Goal: Communication & Community: Answer question/provide support

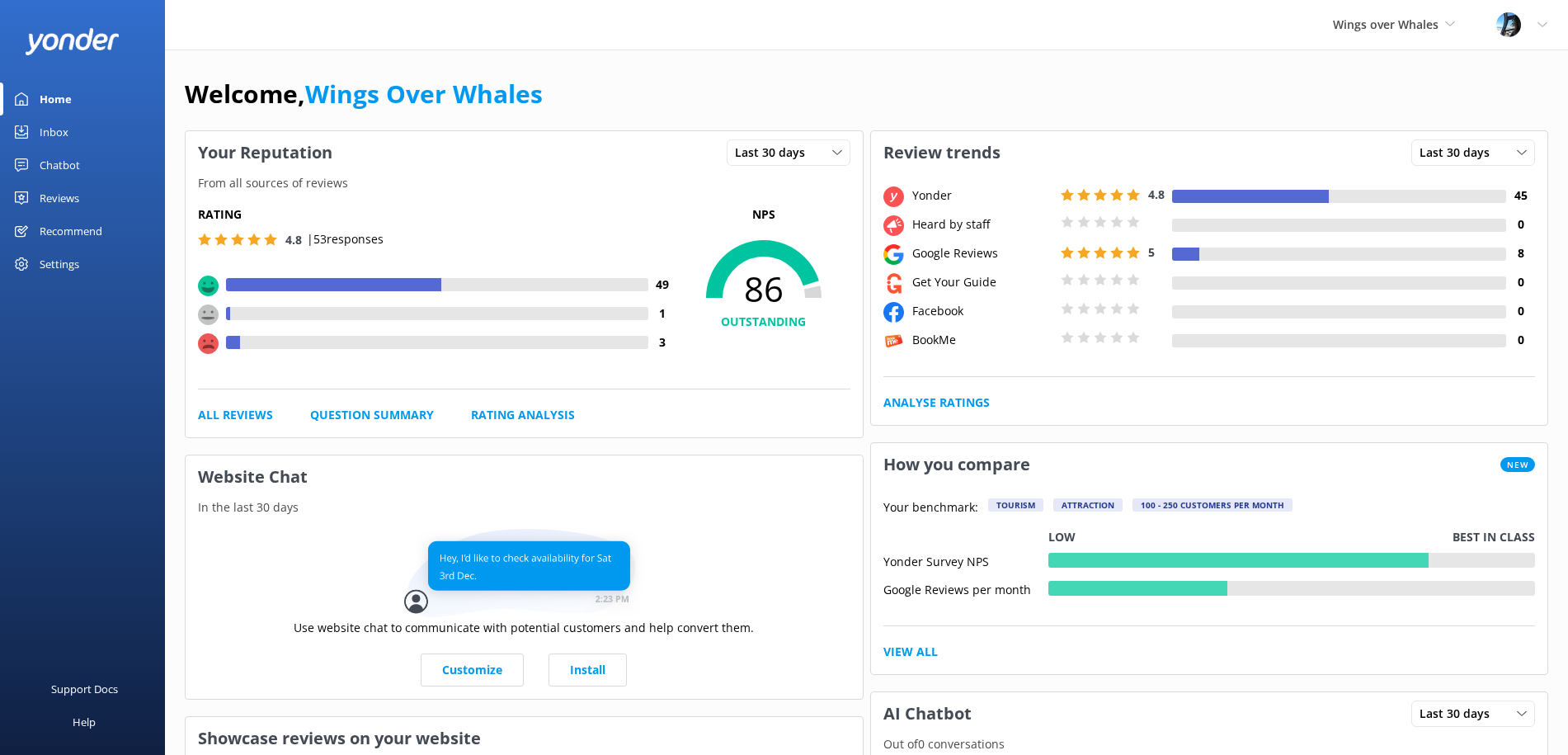
click at [51, 207] on div "Reviews" at bounding box center [59, 198] width 40 height 33
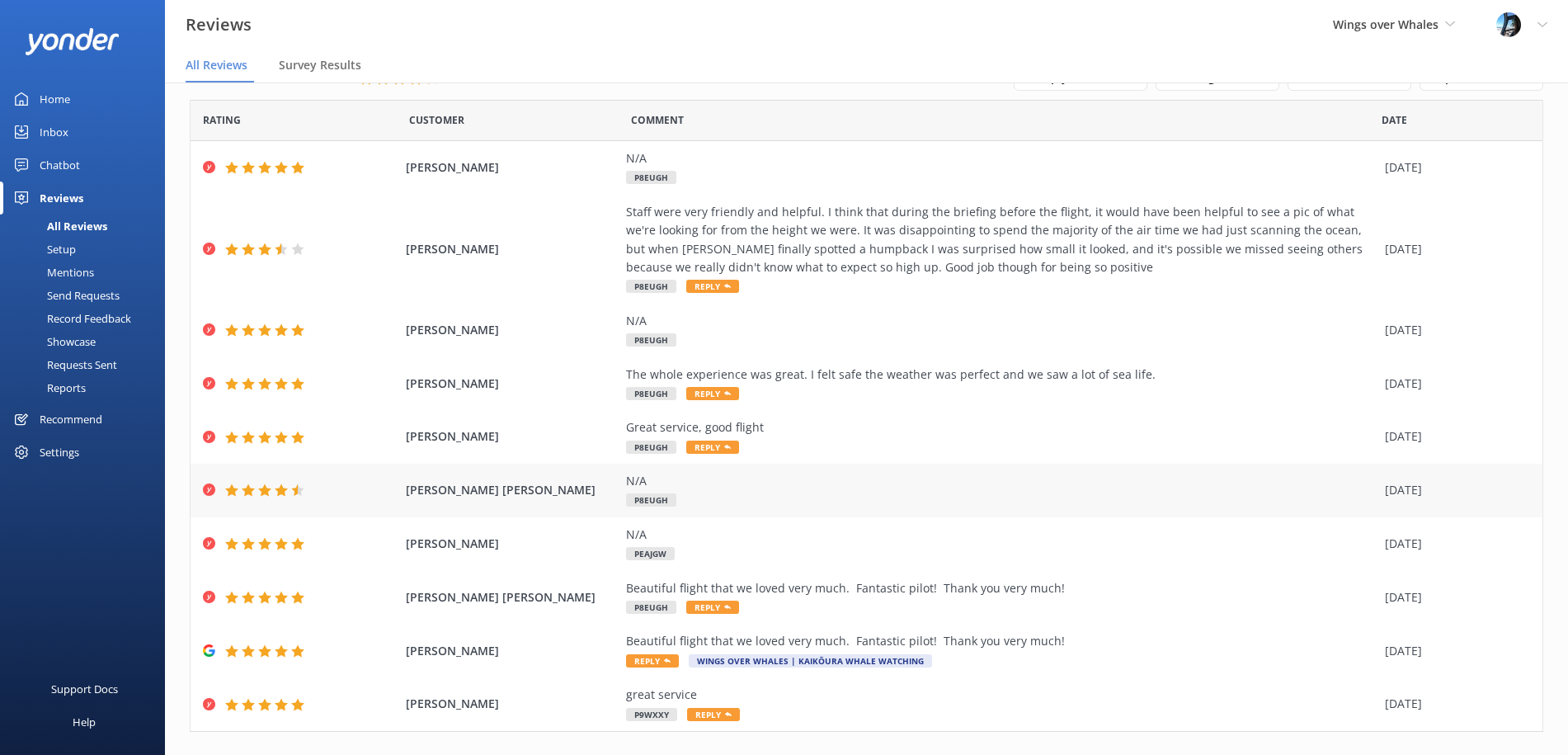
scroll to position [51, 0]
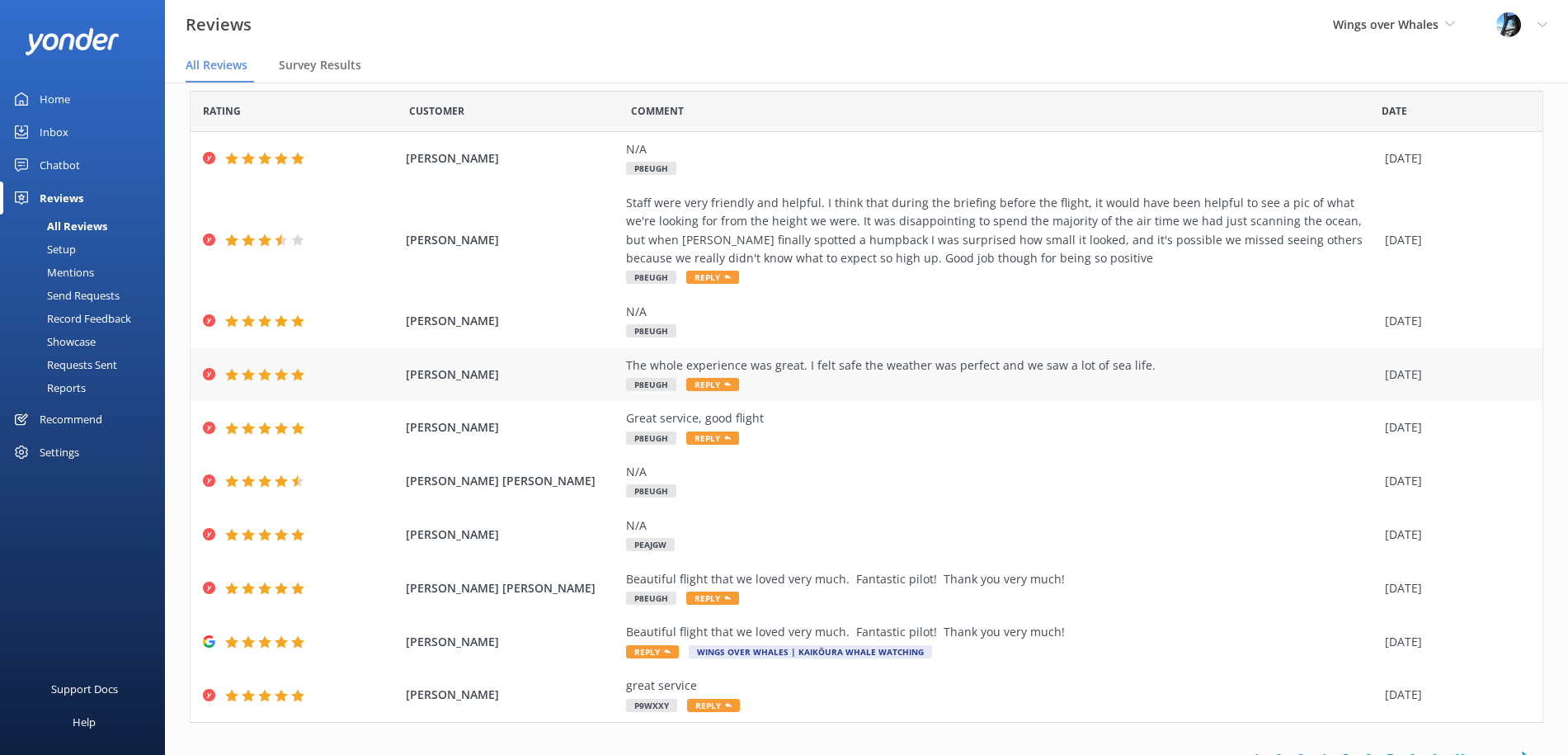
click at [877, 377] on div "The whole experience was great. I felt safe the weather was perfect and we saw …" at bounding box center [1001, 375] width 750 height 37
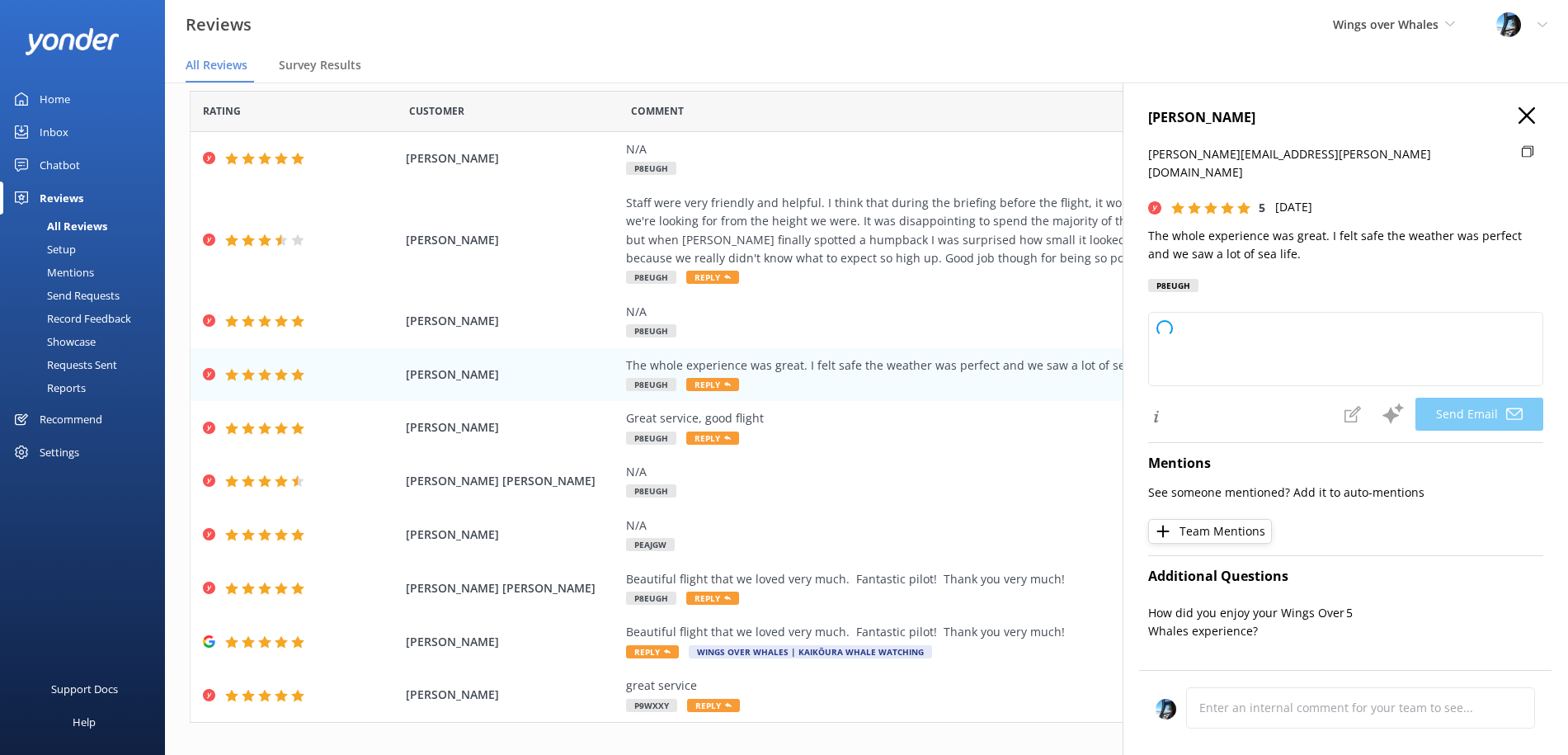
type textarea "Thank you so much, [PERSON_NAME]! We're thrilled to hear you had a wonderful ex…"
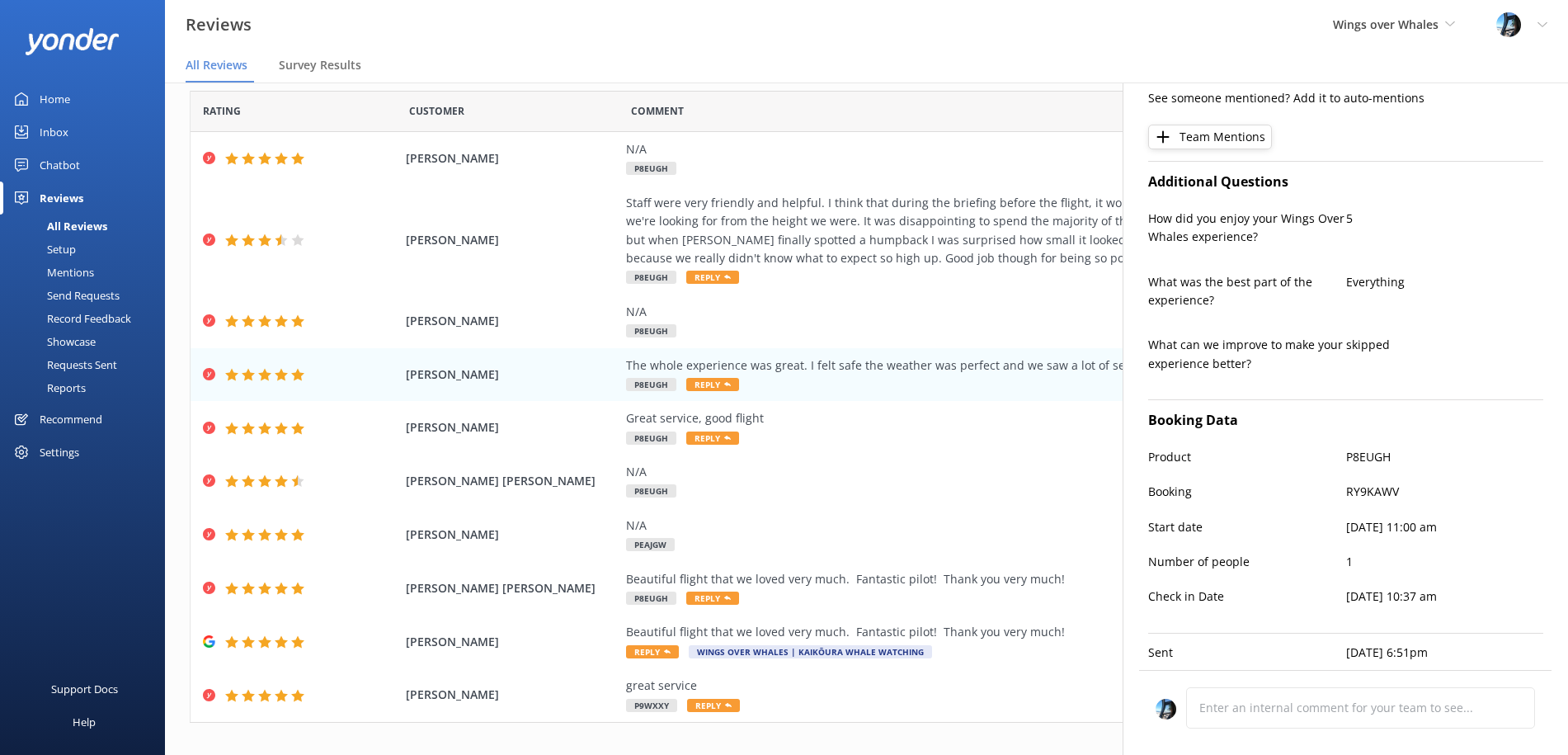
scroll to position [0, 0]
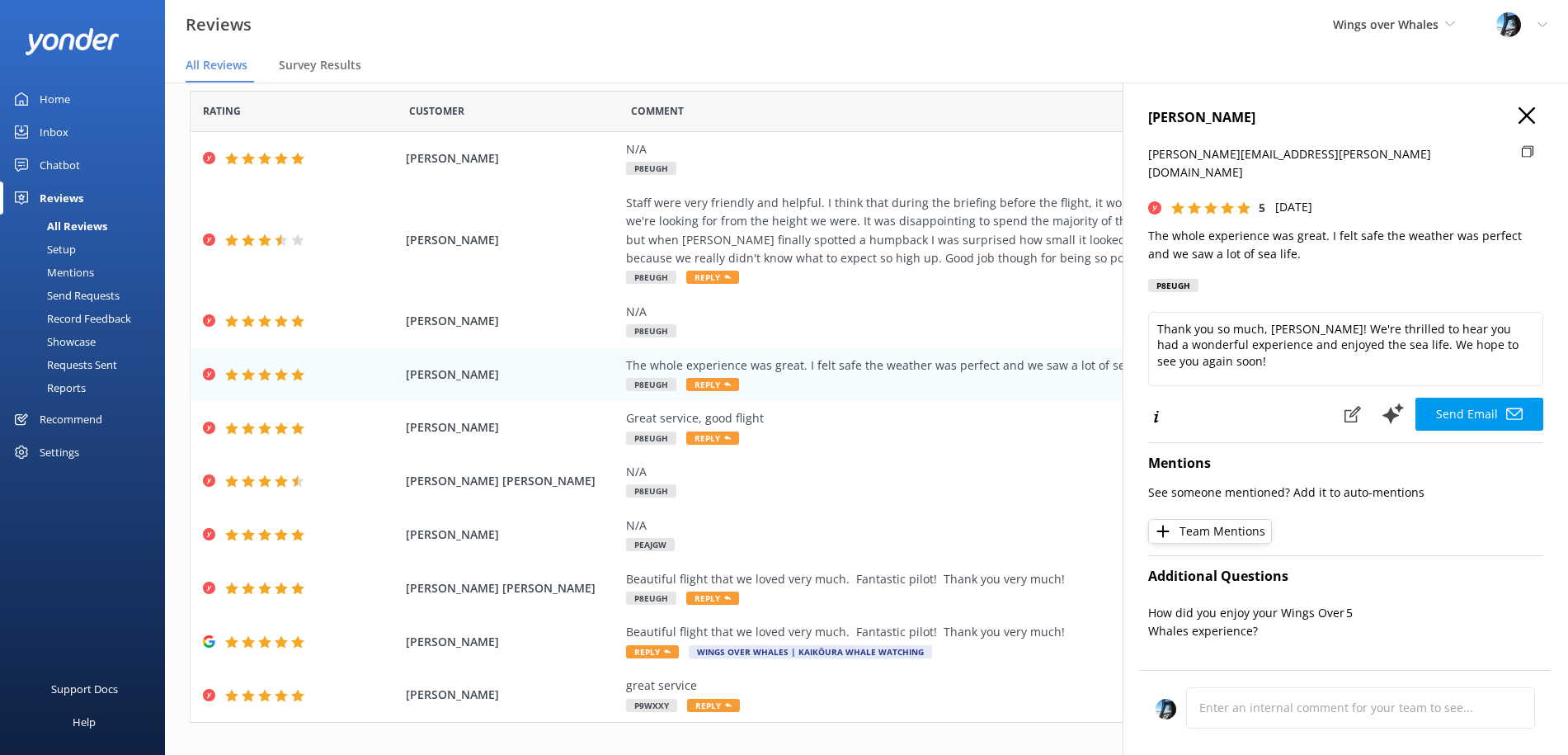
click at [1533, 112] on icon "button" at bounding box center [1526, 115] width 17 height 17
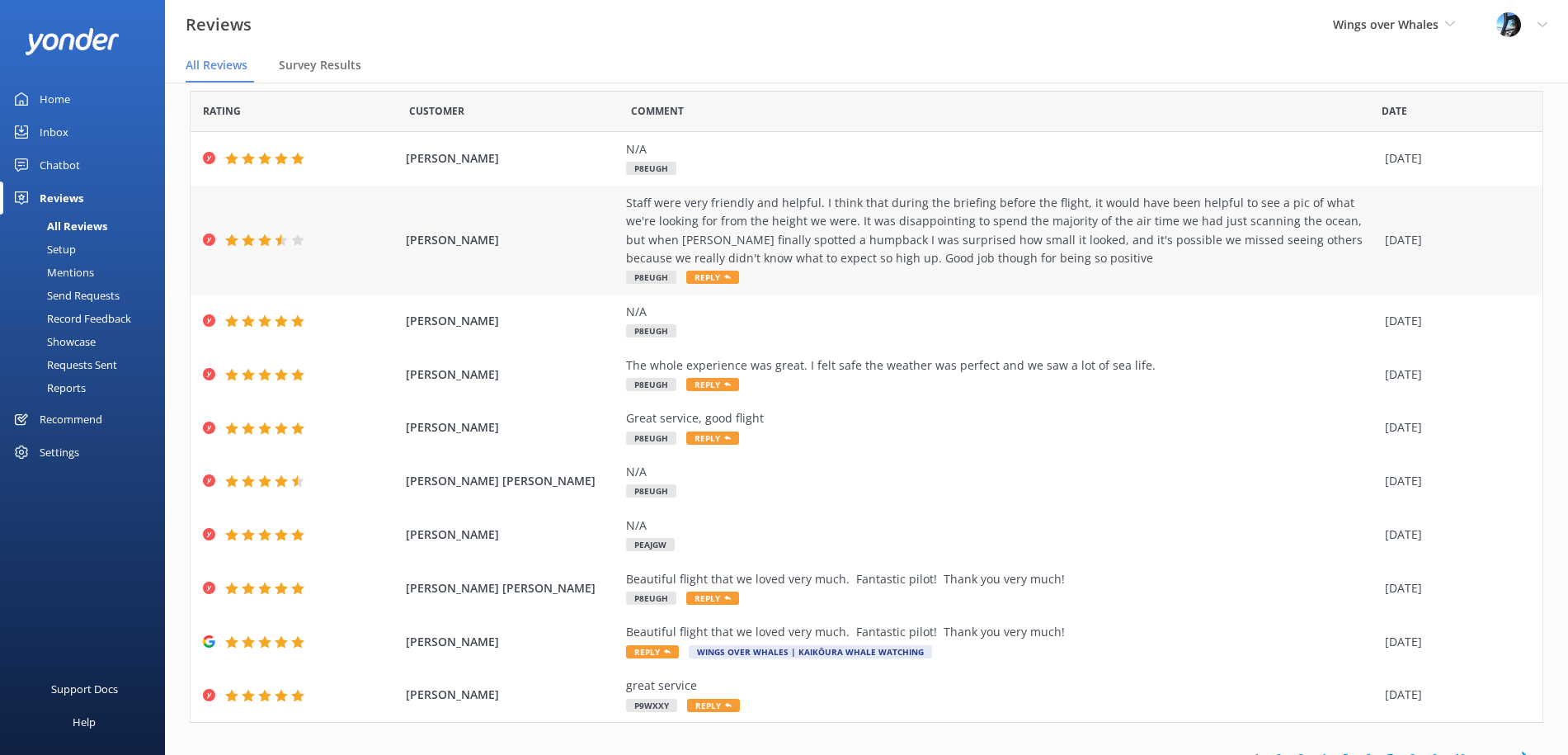
click at [865, 235] on div "Staff were very friendly and helpful. I think that during the briefing before t…" at bounding box center [1001, 232] width 750 height 75
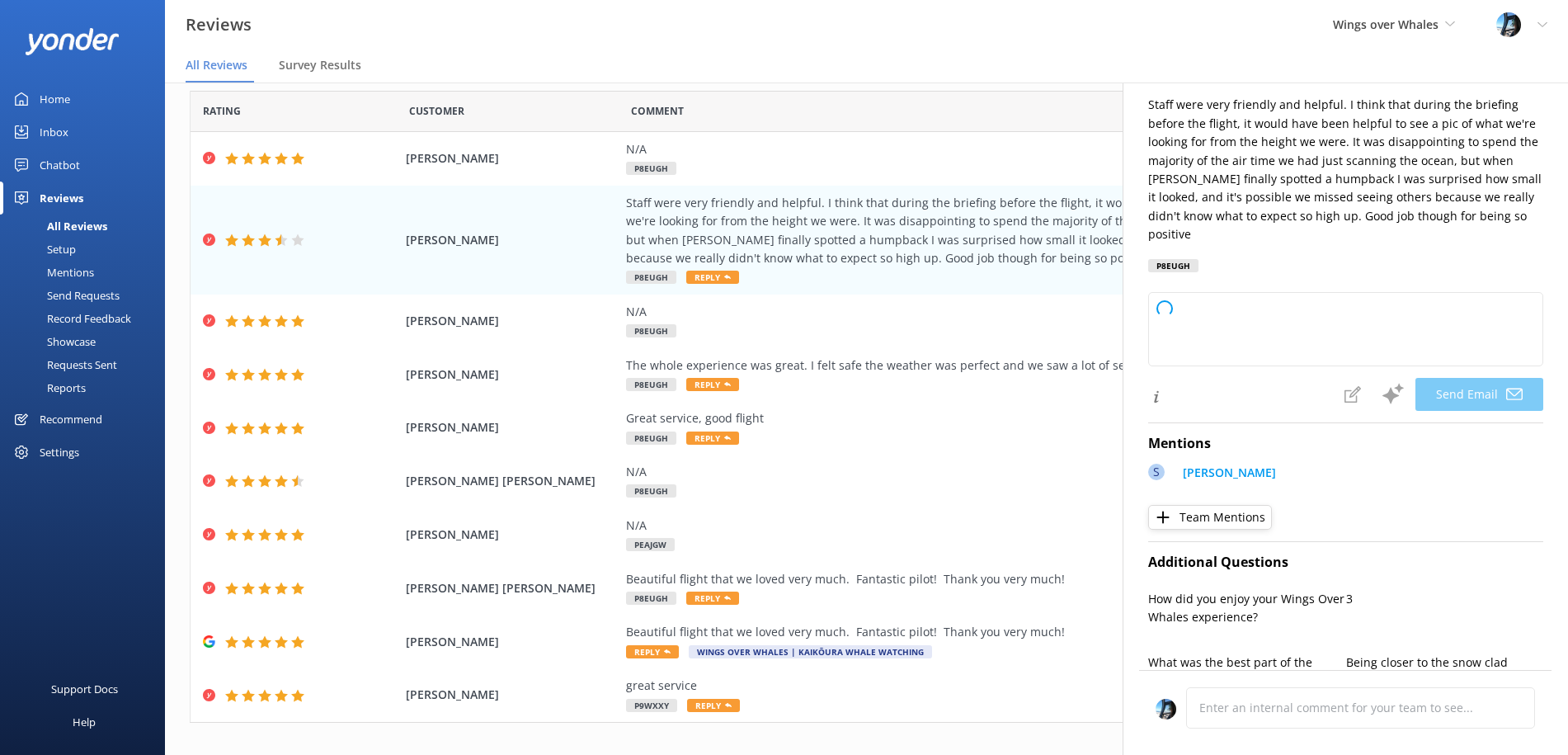
type textarea "Hi [PERSON_NAME], Thank you so much for your feedback and kind words about our …"
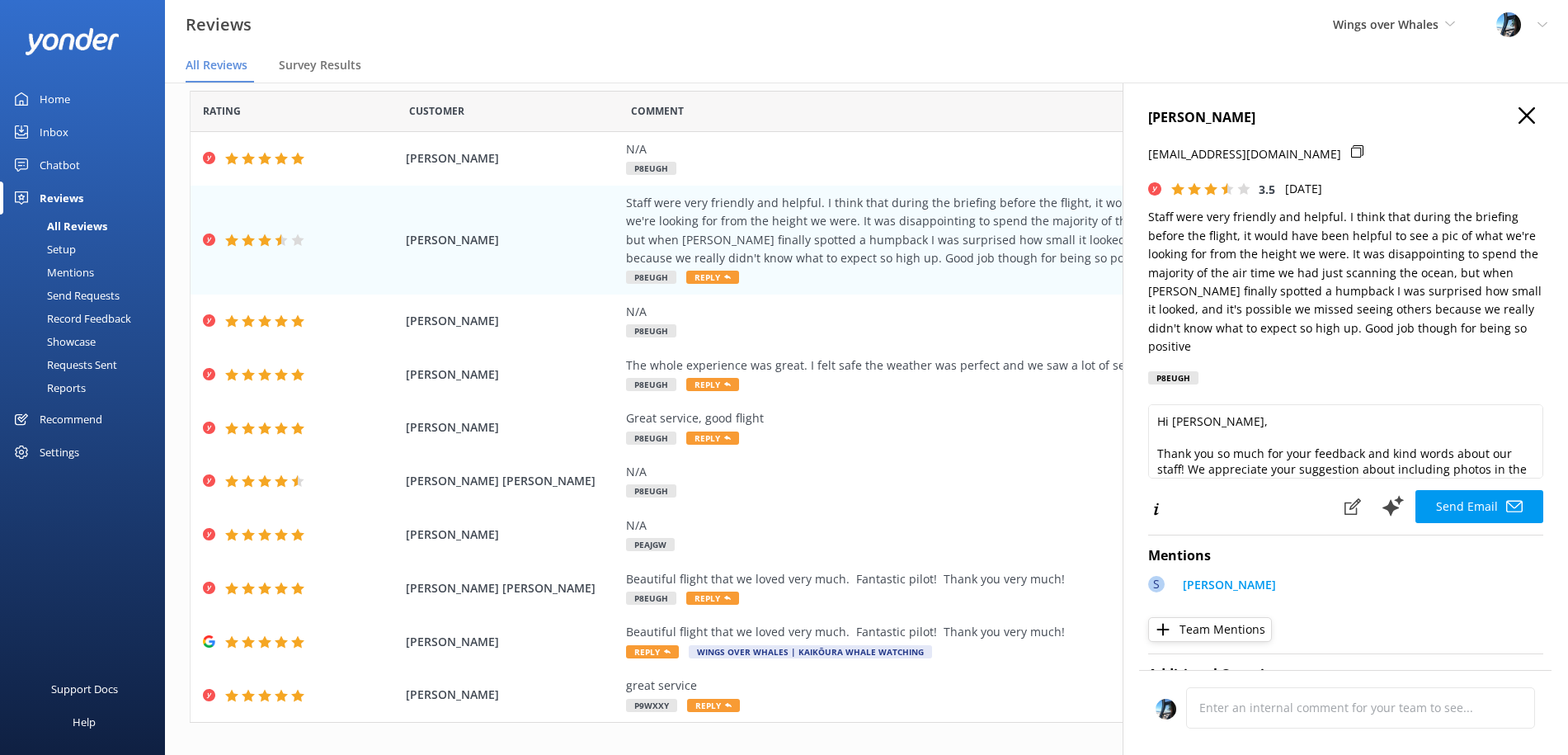
click at [1528, 114] on icon "button" at bounding box center [1526, 115] width 17 height 17
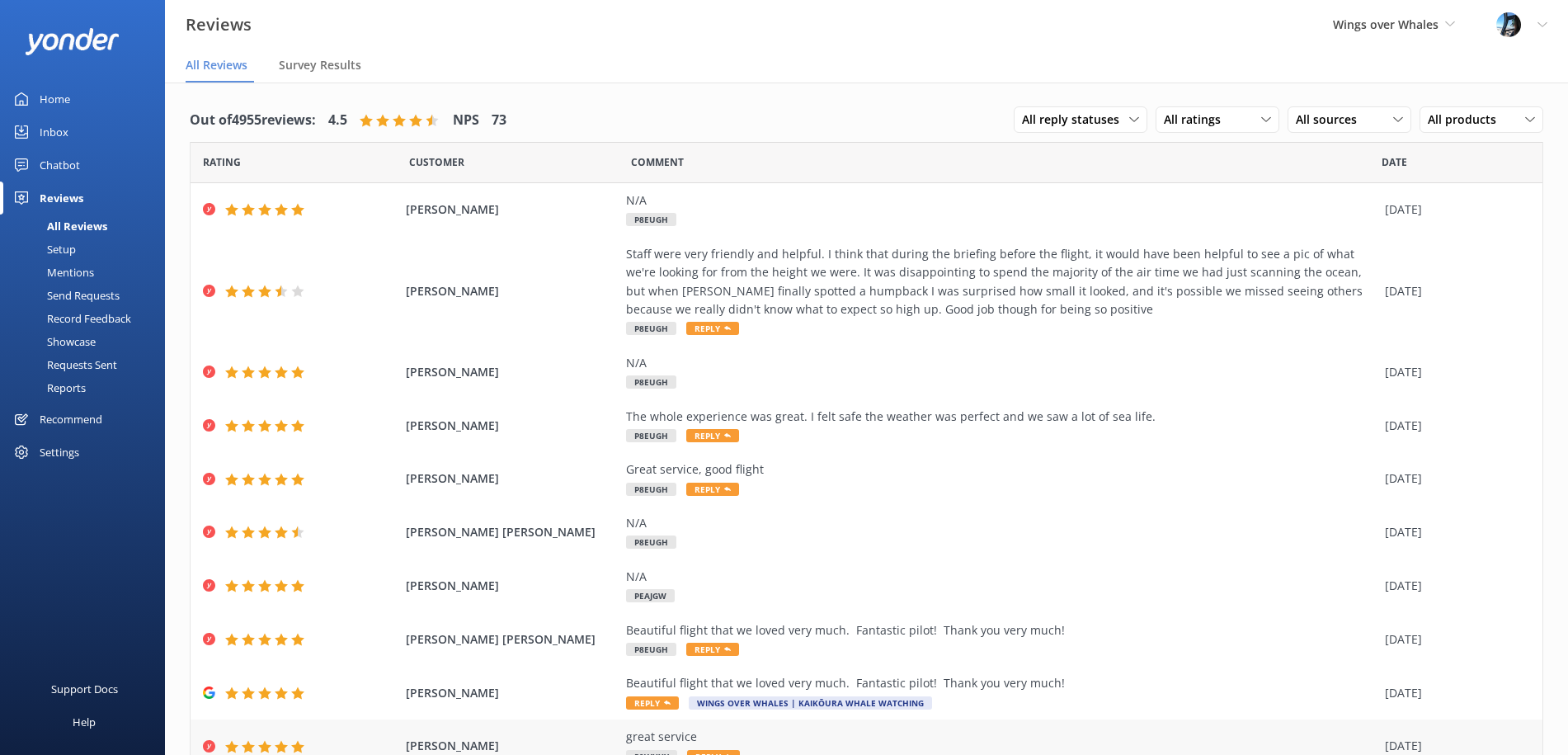
scroll to position [73, 0]
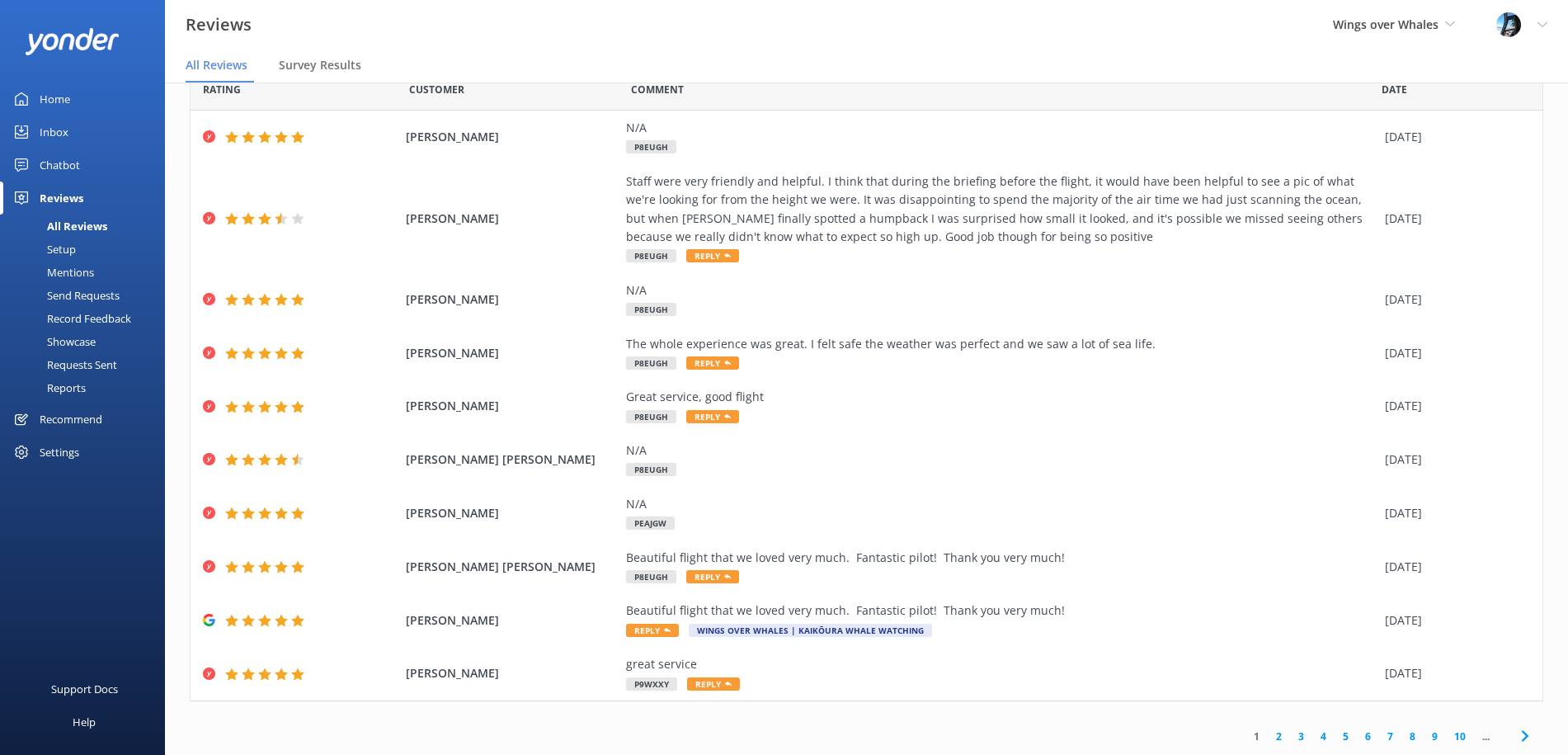
click at [1279, 736] on link "2" at bounding box center [1279, 736] width 22 height 16
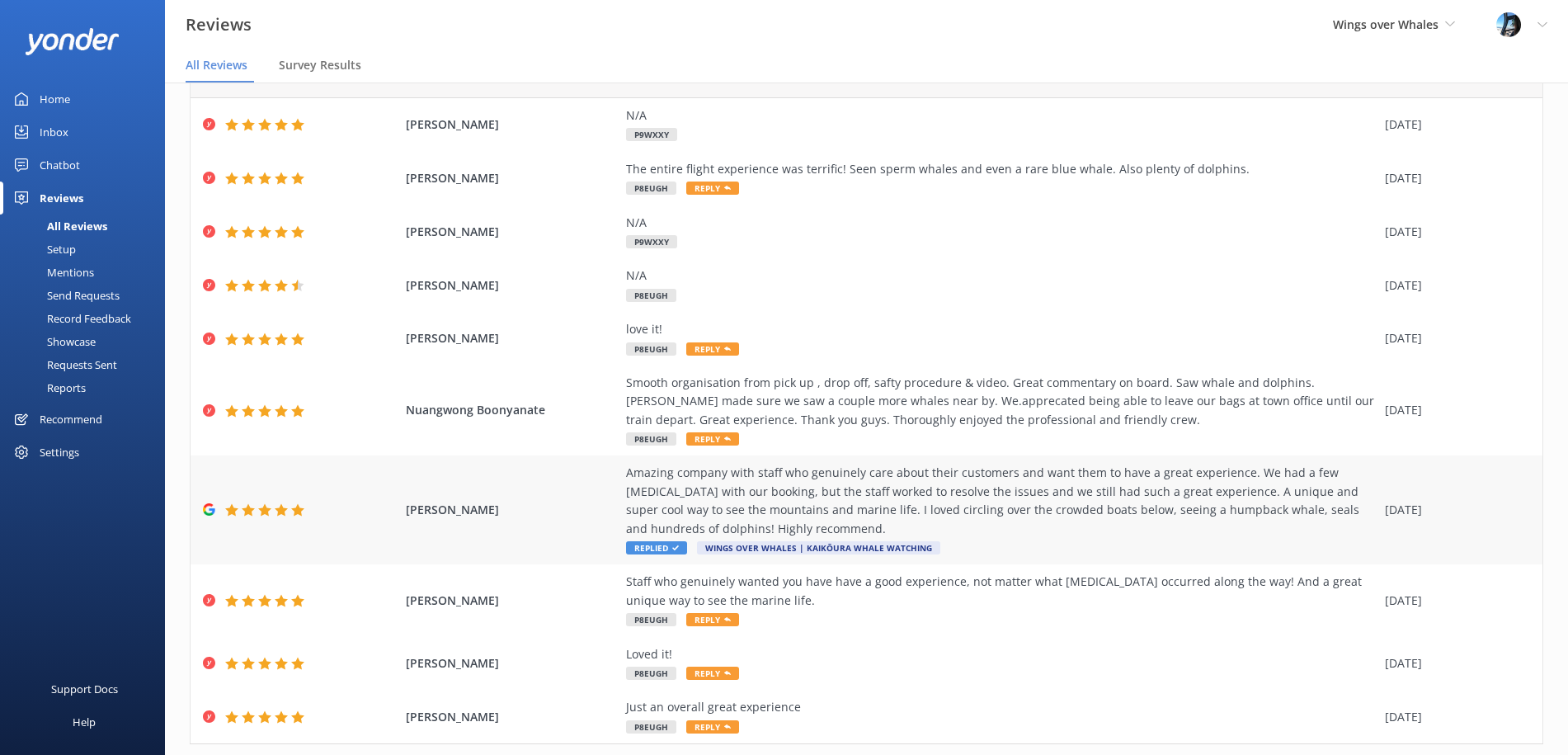
scroll to position [128, 0]
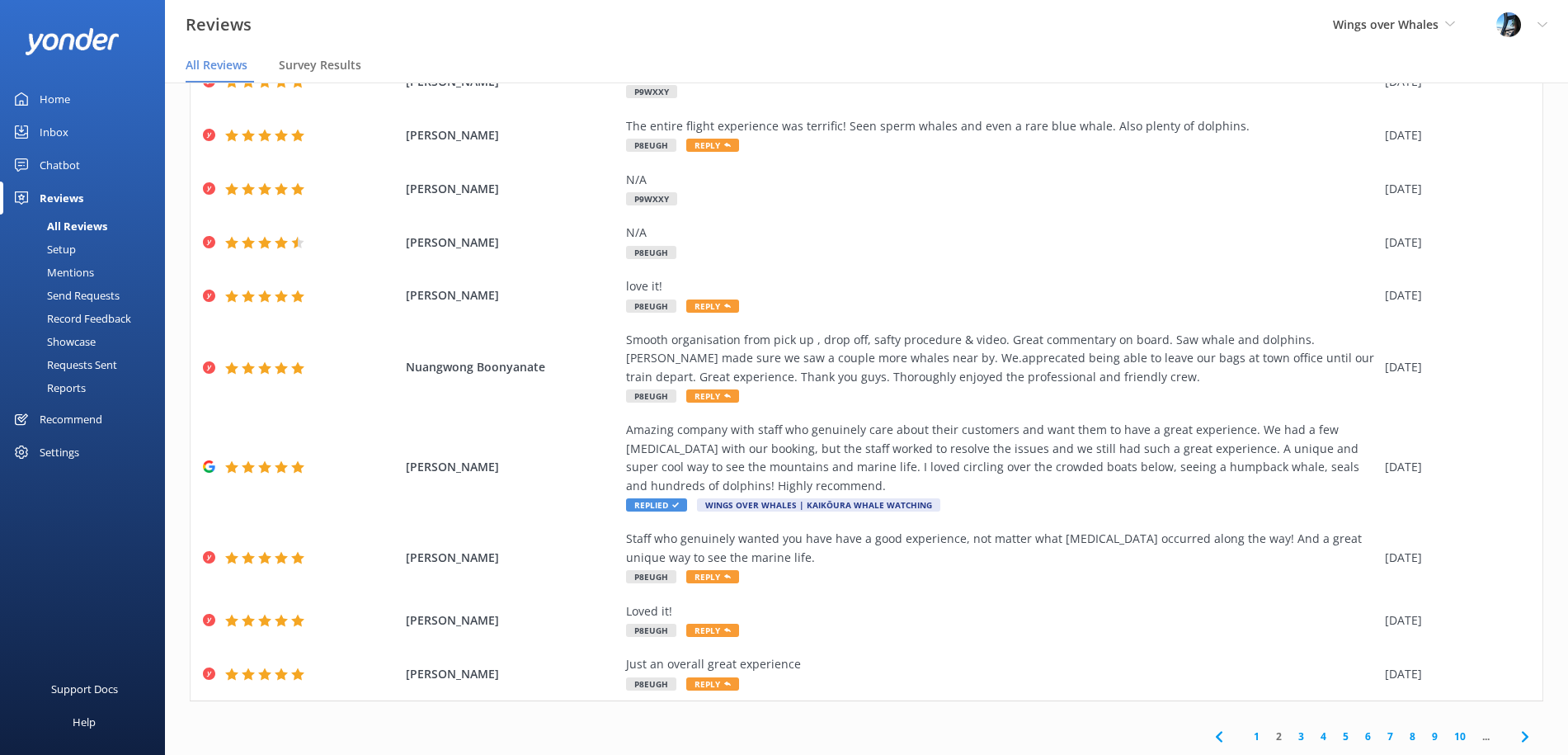
click at [1257, 735] on link "1" at bounding box center [1256, 736] width 22 height 16
